Goal: Task Accomplishment & Management: Manage account settings

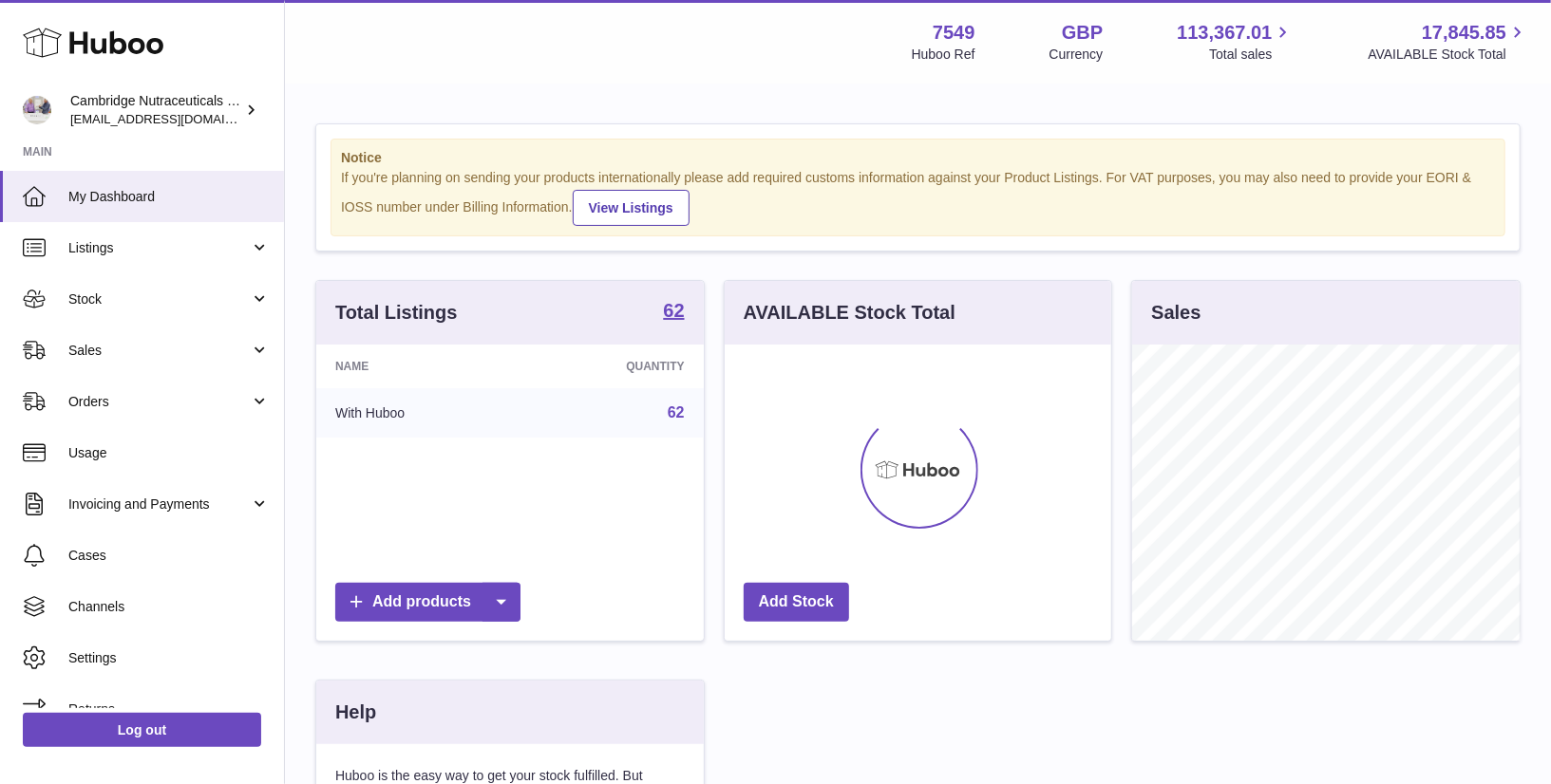
scroll to position [295, 388]
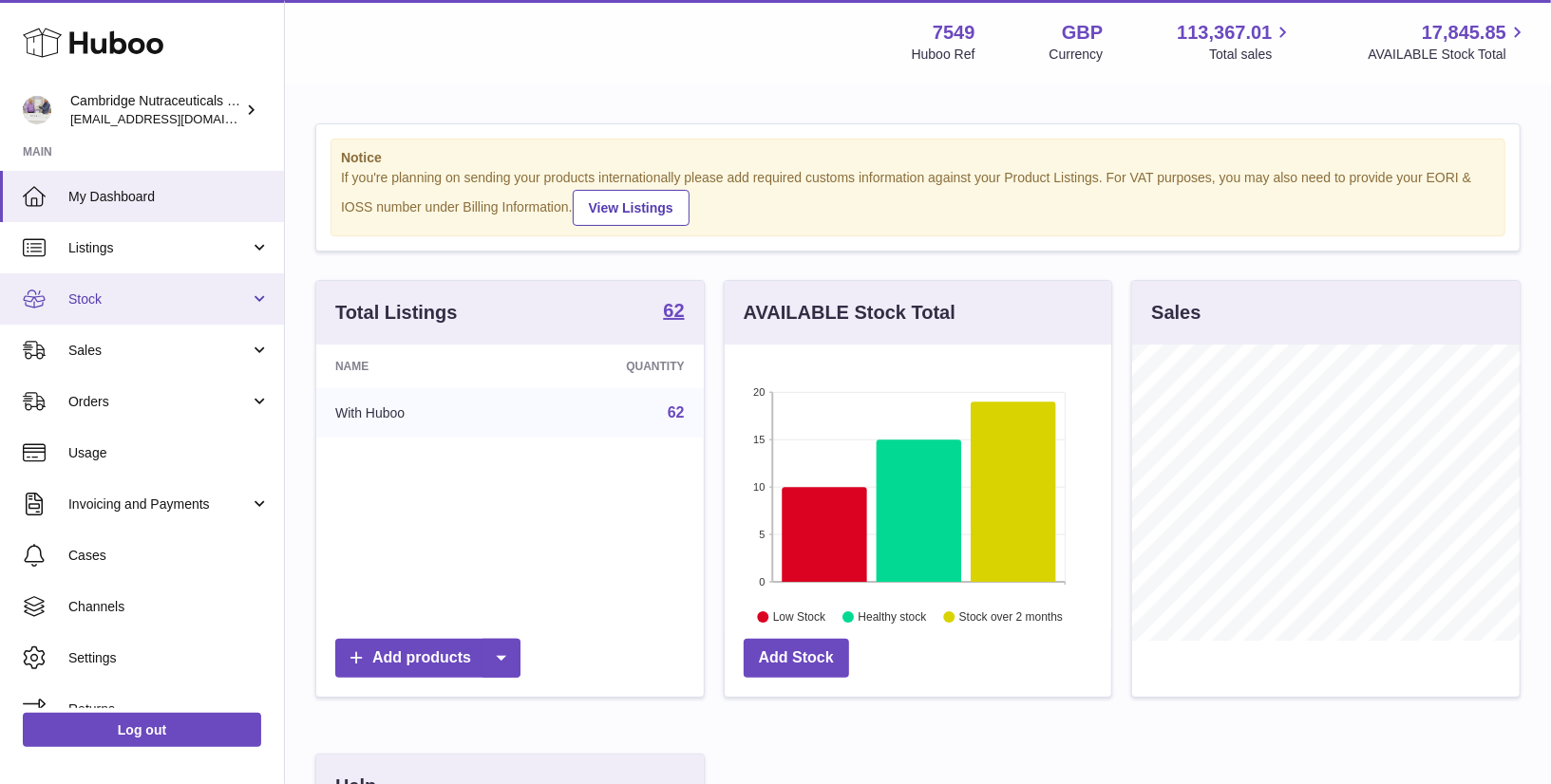
click at [84, 310] on link "Stock" at bounding box center [141, 299] width 284 height 52
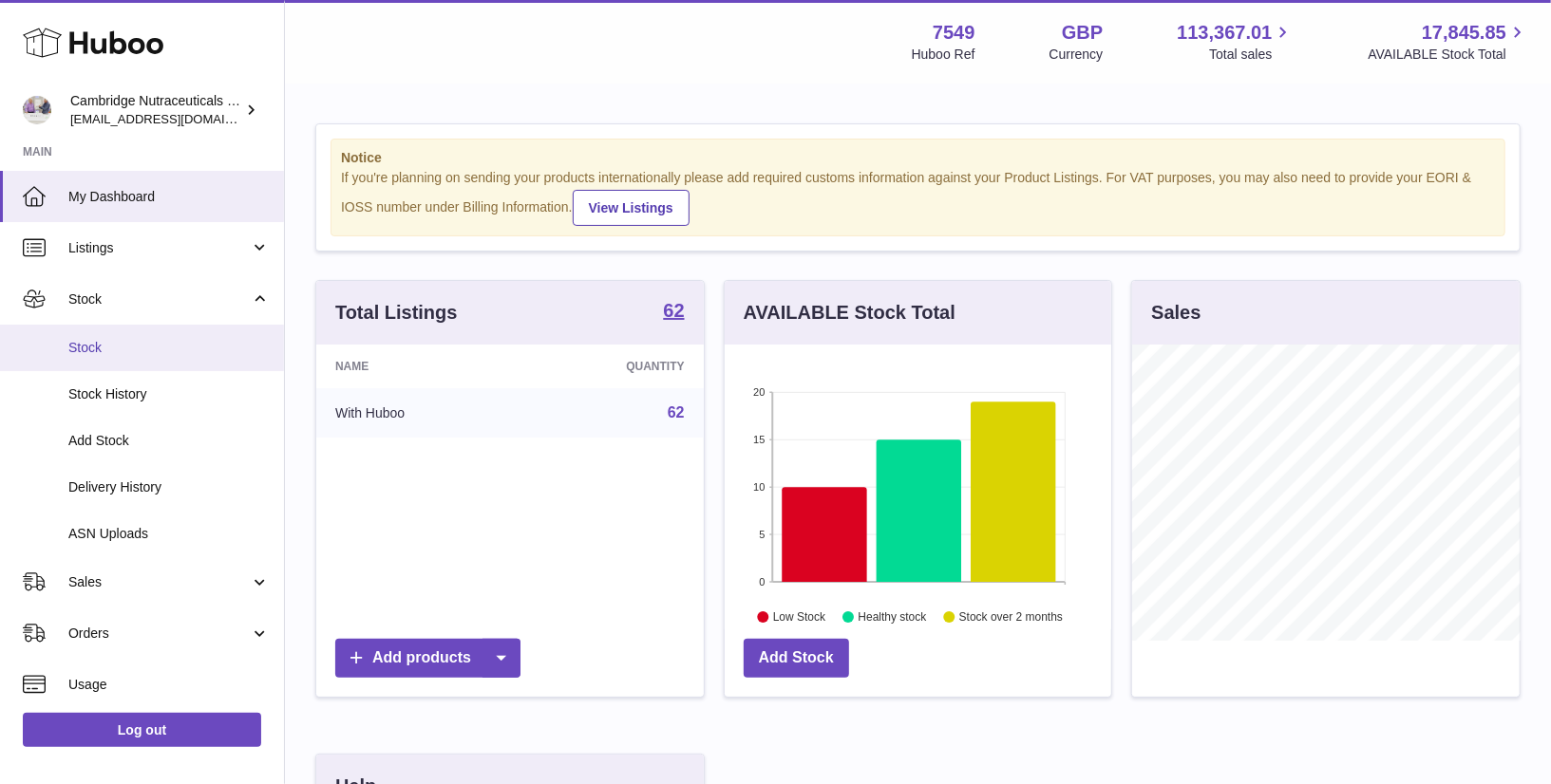
click at [84, 358] on link "Stock" at bounding box center [141, 348] width 284 height 47
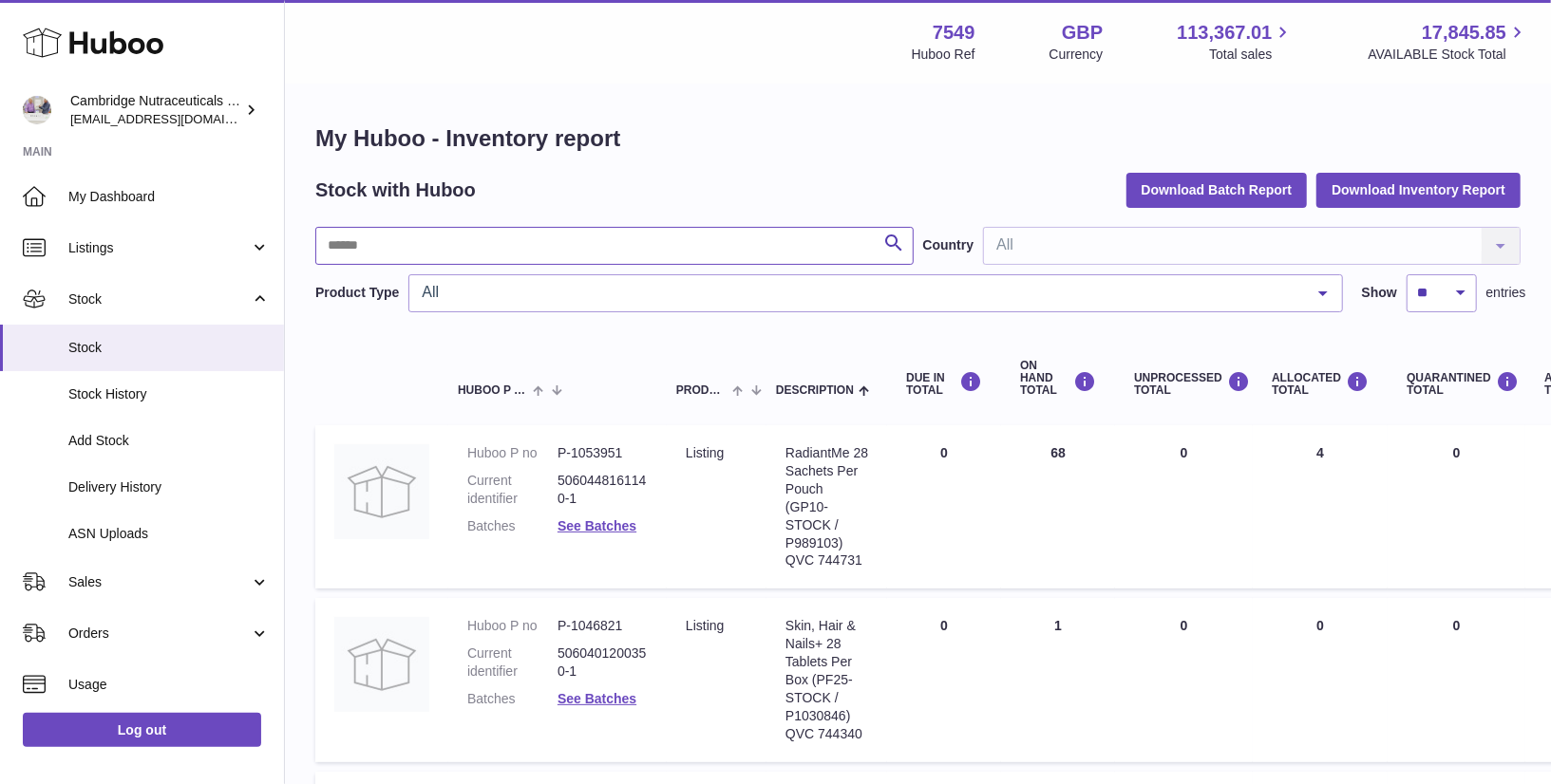
click at [416, 243] on input "text" at bounding box center [615, 245] width 598 height 38
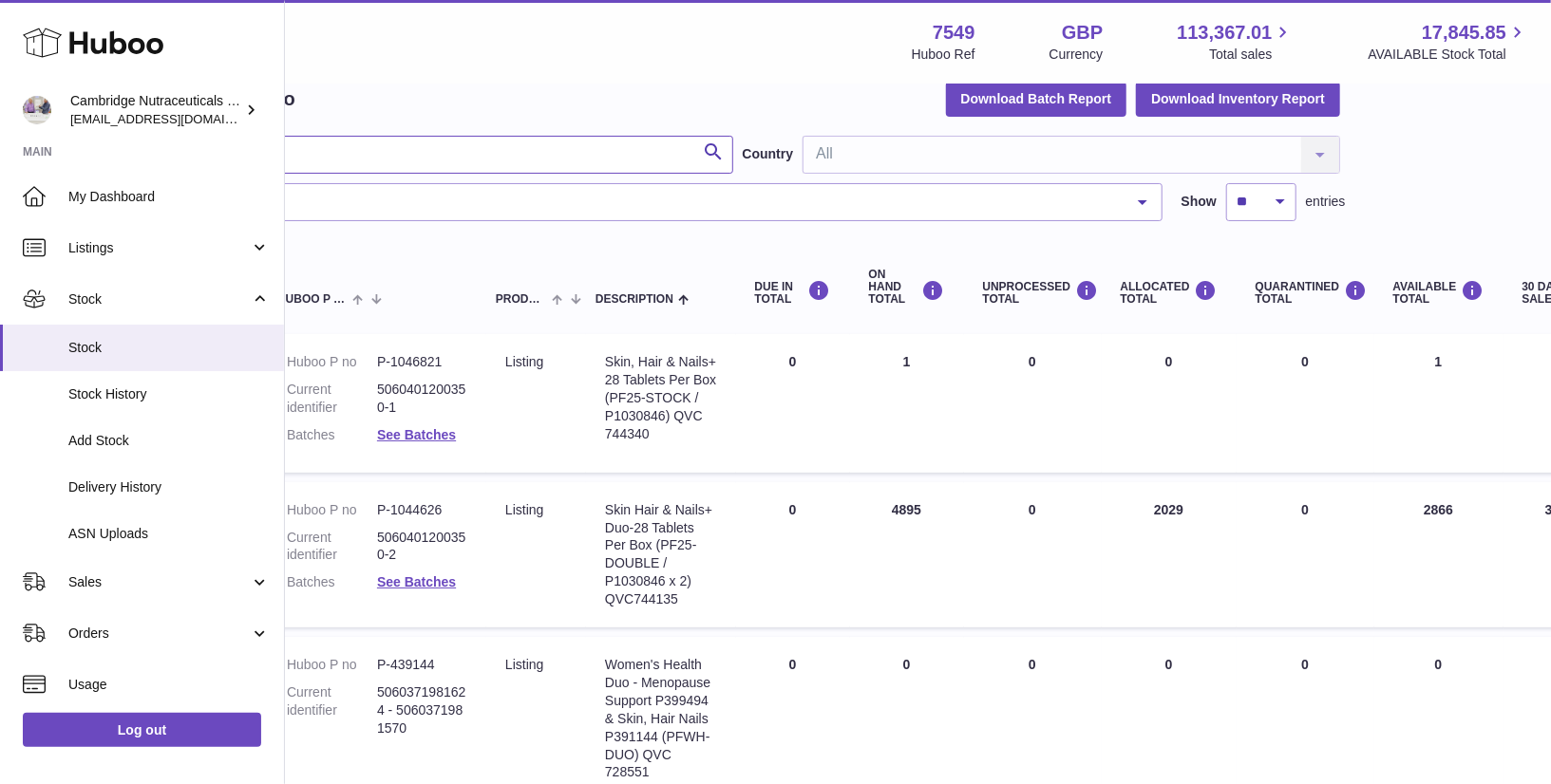
scroll to position [92, 0]
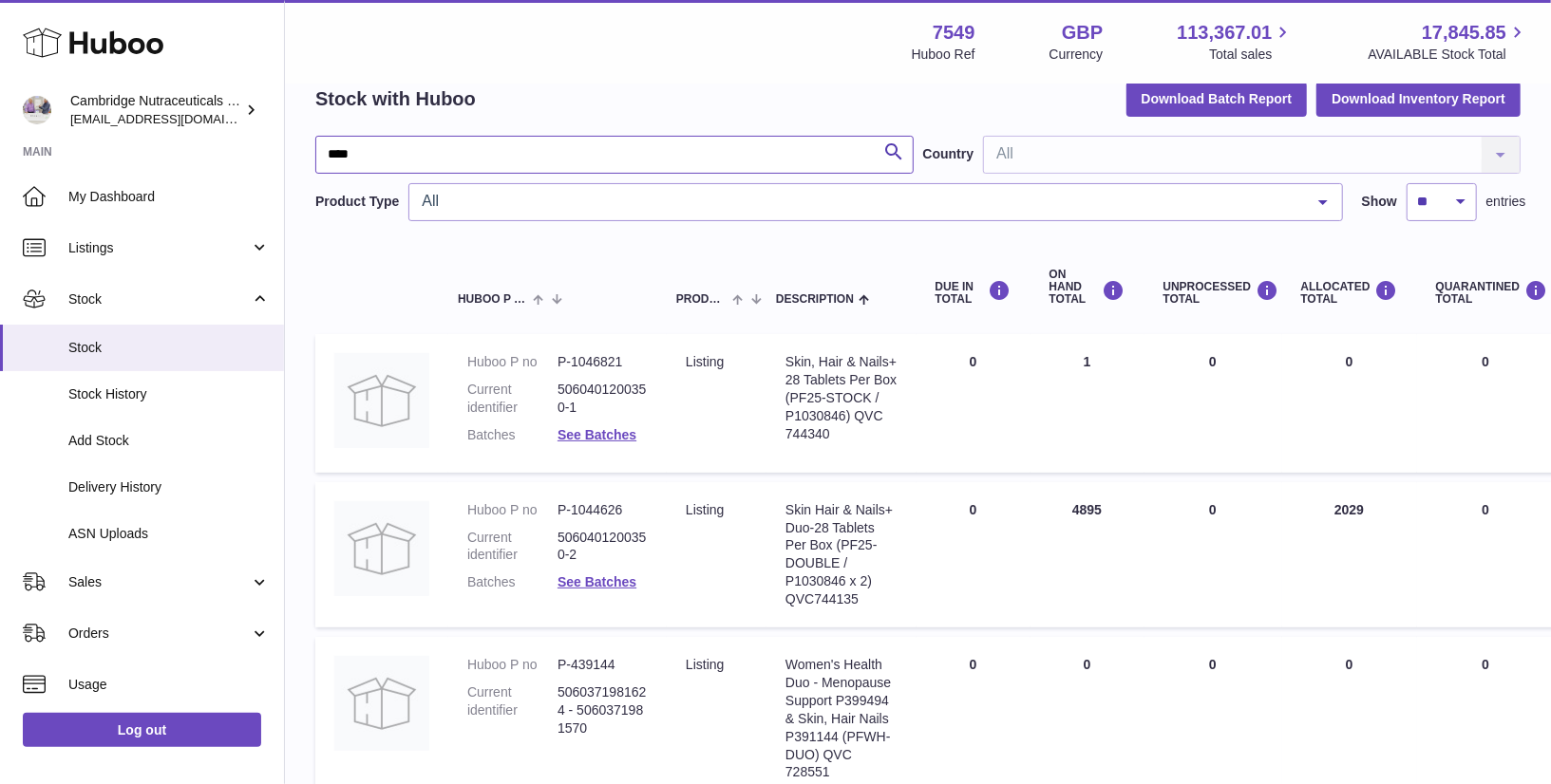
type input "****"
